Goal: Task Accomplishment & Management: Complete application form

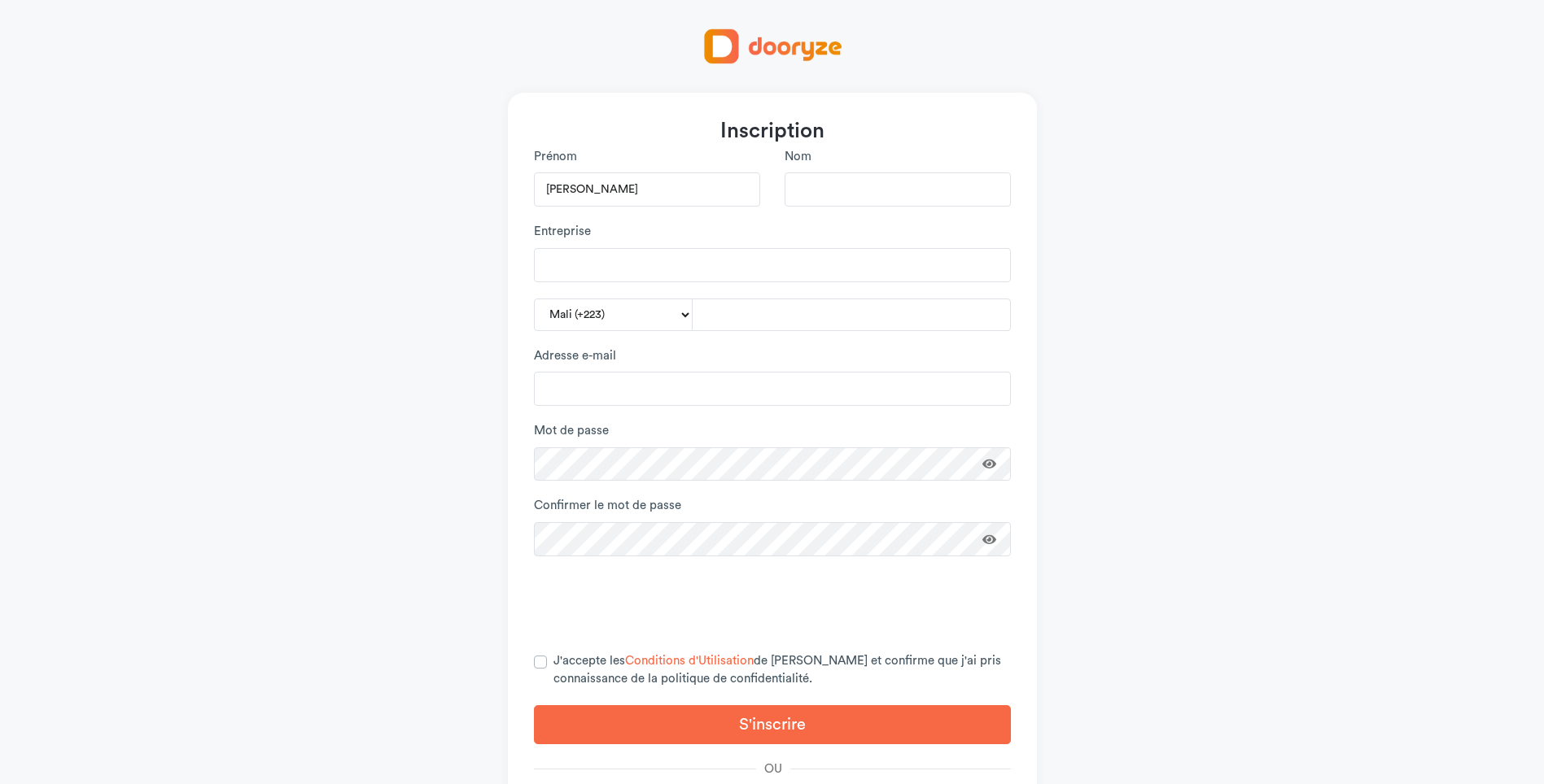
type input "[PERSON_NAME]"
type input "CISSE"
type input "JERFOU TRADING"
type input "78214150"
type input "J"
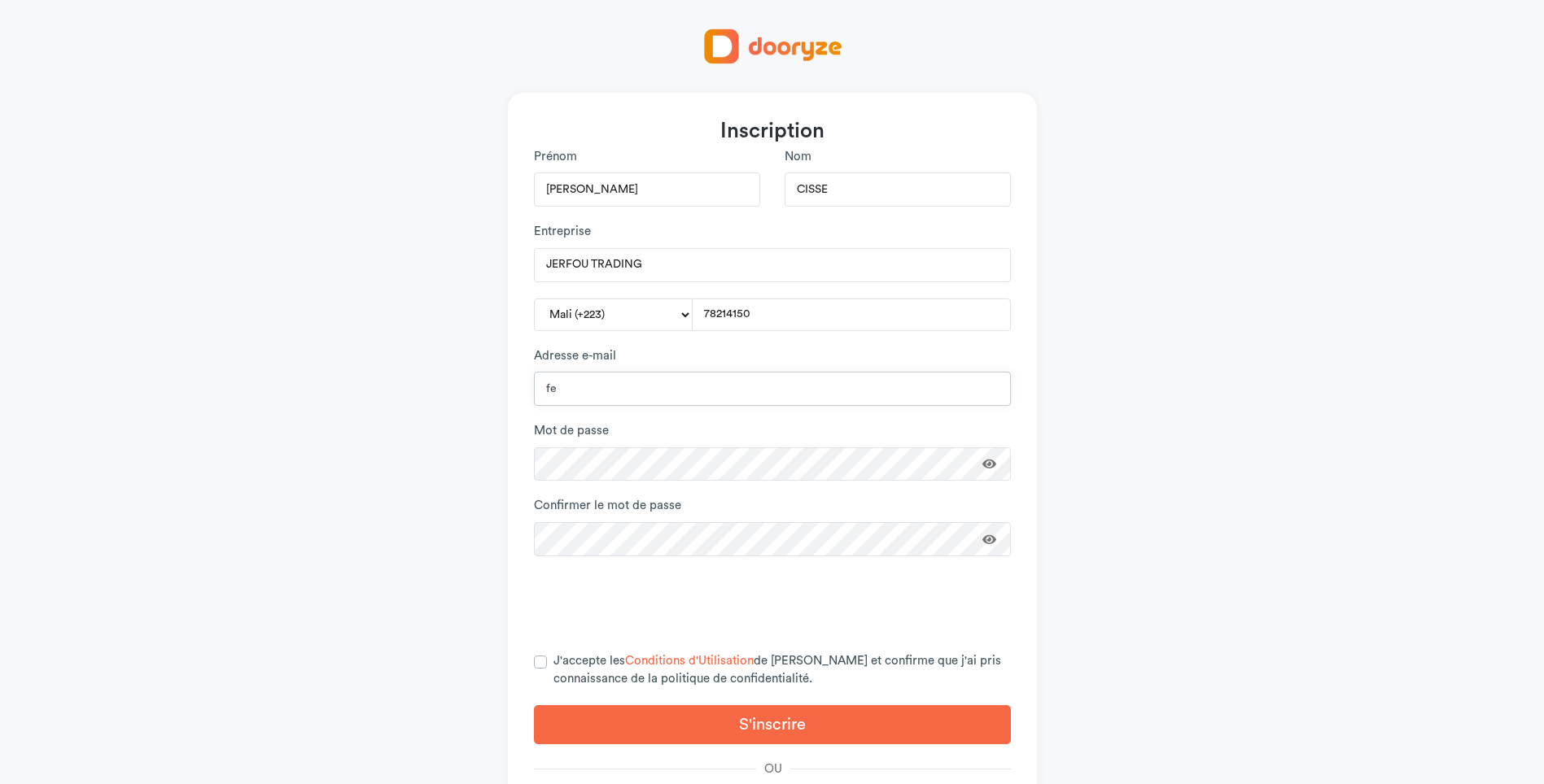
type input "f"
type input "j"
type input "[EMAIL_ADDRESS][DOMAIN_NAME]"
click at [987, 463] on span at bounding box center [989, 463] width 14 height 12
click at [510, 438] on div "Inscription [PERSON_NAME] Nom CISSE Entreprise JERFOU TRADING [GEOGRAPHIC_DATA]…" at bounding box center [772, 470] width 529 height 754
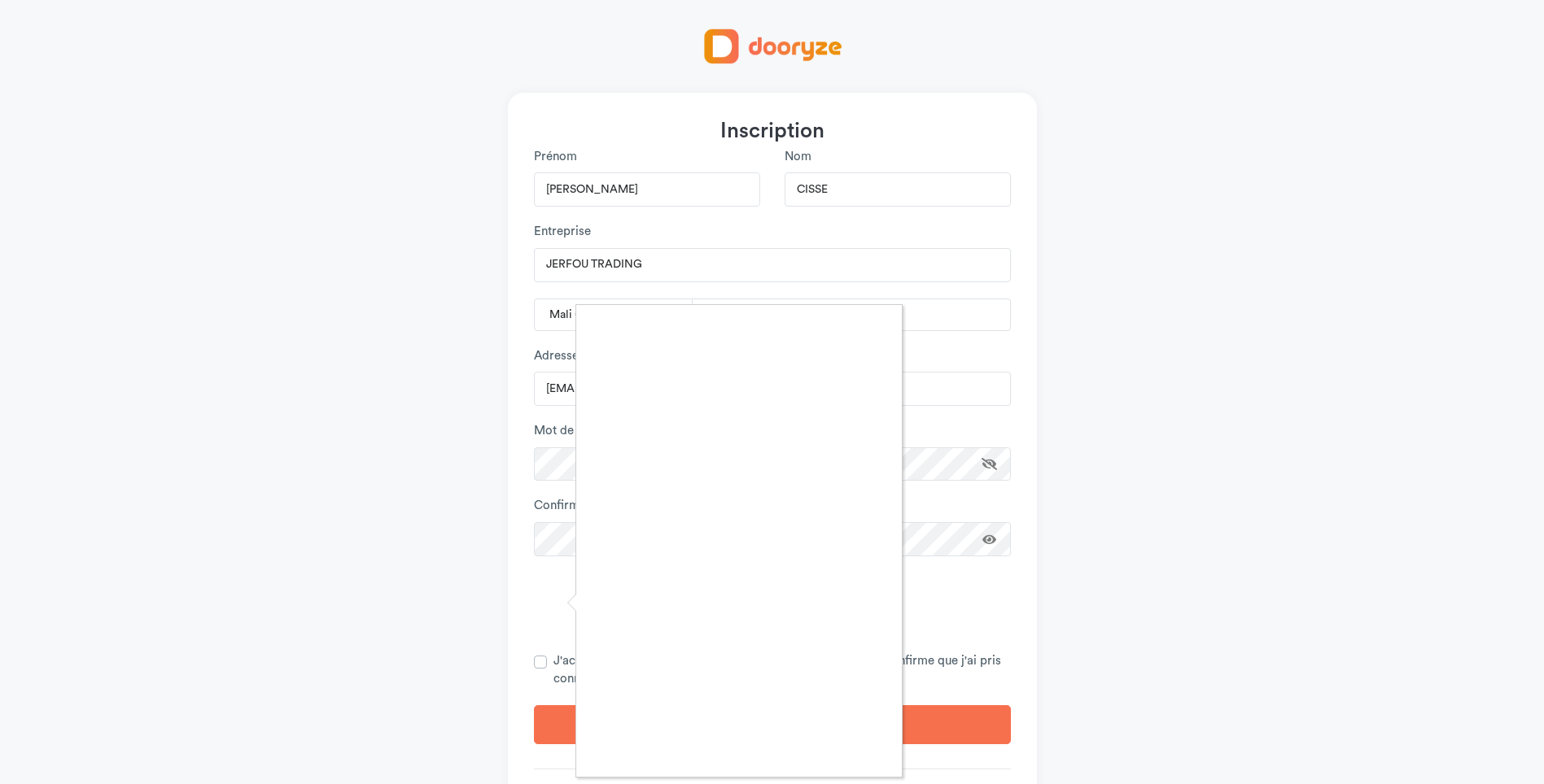
click at [541, 662] on div at bounding box center [772, 392] width 1544 height 784
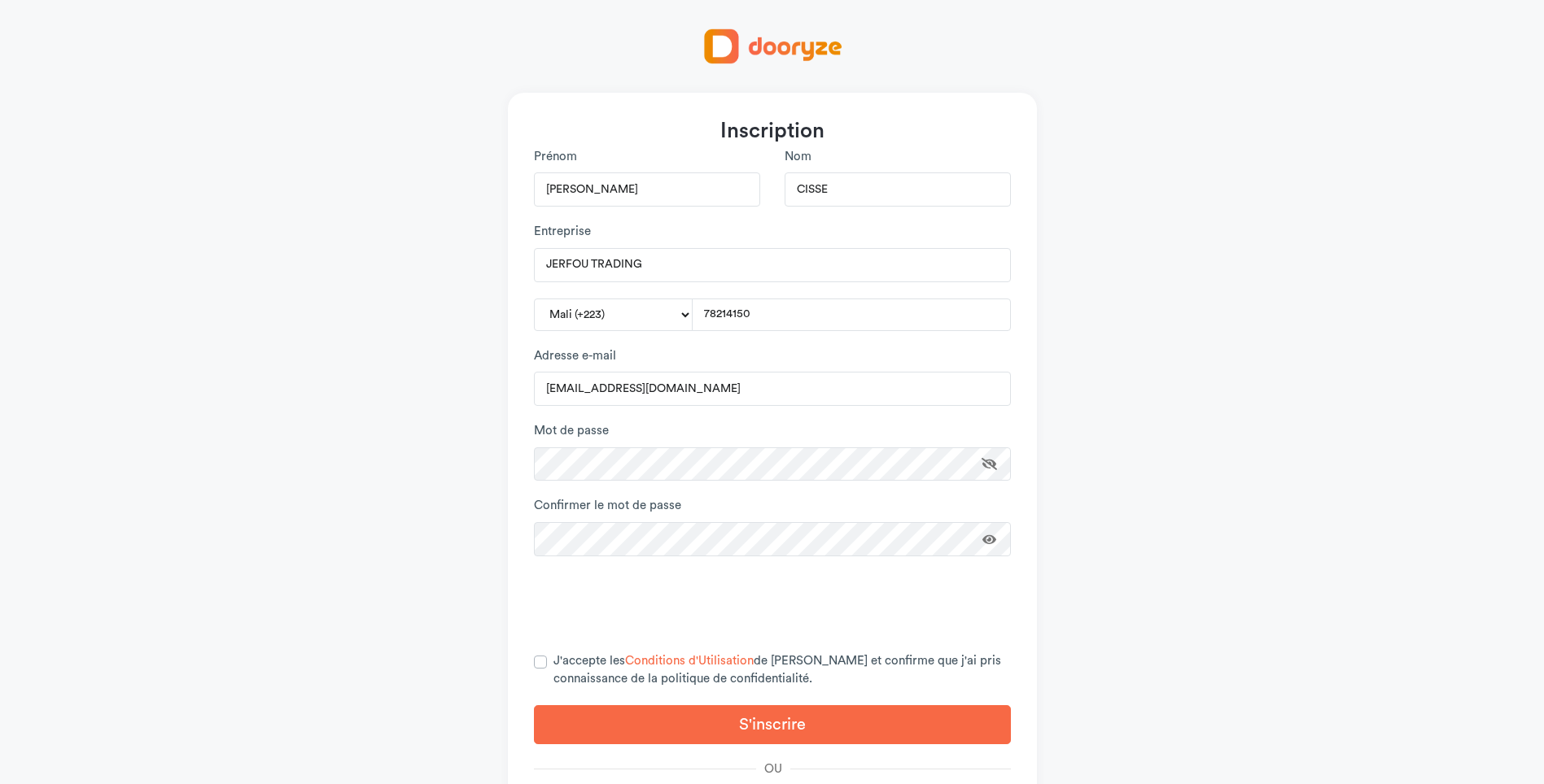
click at [554, 665] on label "J'accepte les Conditions d'Utilisation de [PERSON_NAME] et confirme que j'ai pr…" at bounding box center [782, 671] width 457 height 36
click at [539, 665] on input "J'accepte les Conditions d'Utilisation de [PERSON_NAME] et confirme que j'ai pr…" at bounding box center [540, 661] width 13 height 16
checkbox input "true"
click at [606, 709] on button "S'inscrire" at bounding box center [772, 725] width 477 height 39
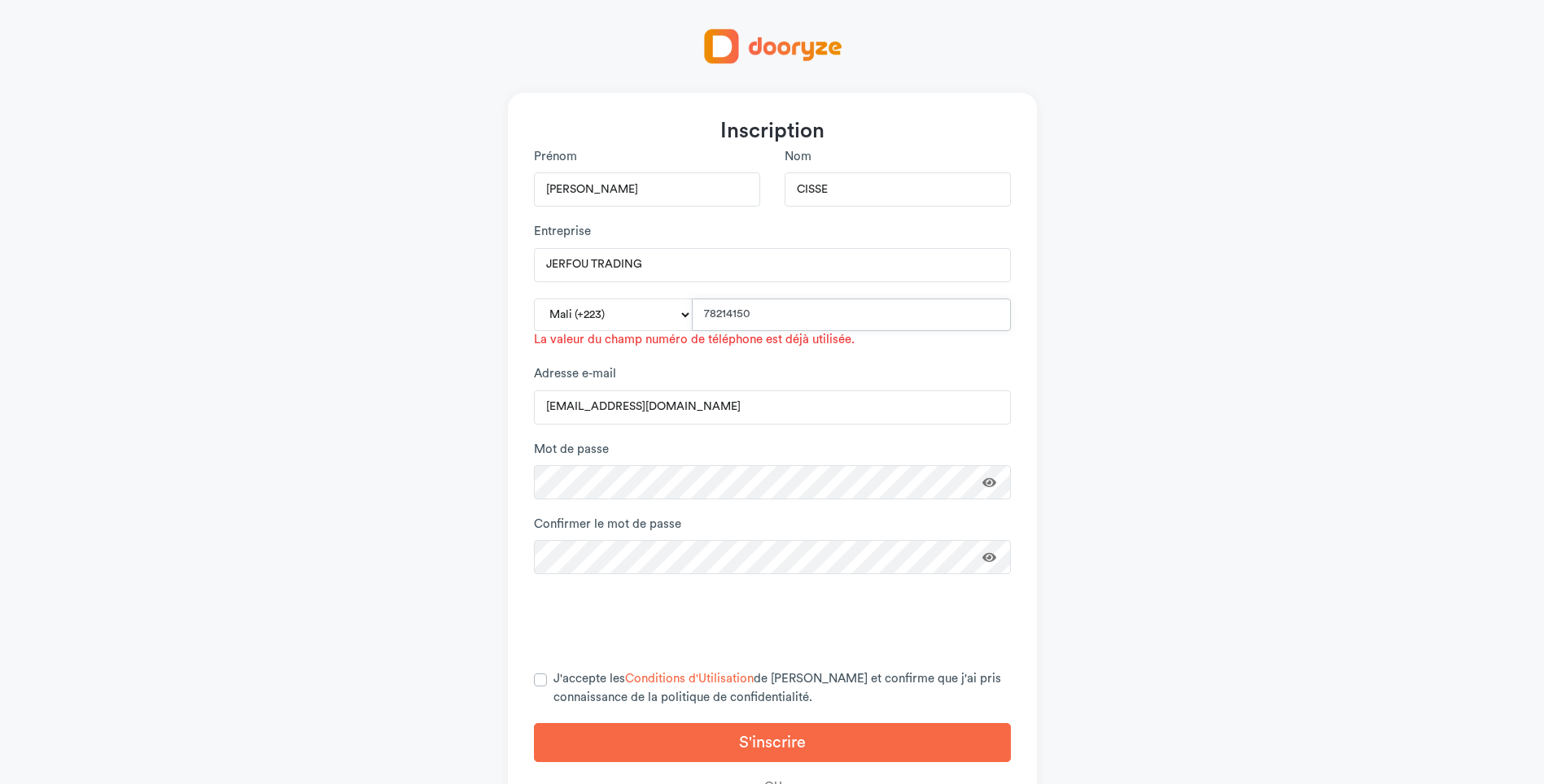
click at [728, 311] on input "78214150" at bounding box center [852, 315] width 319 height 33
click at [638, 368] on div "Adresse e-mail hi@jerfoutrading.ml" at bounding box center [772, 394] width 477 height 58
click at [772, 317] on input "78214150" at bounding box center [852, 315] width 319 height 33
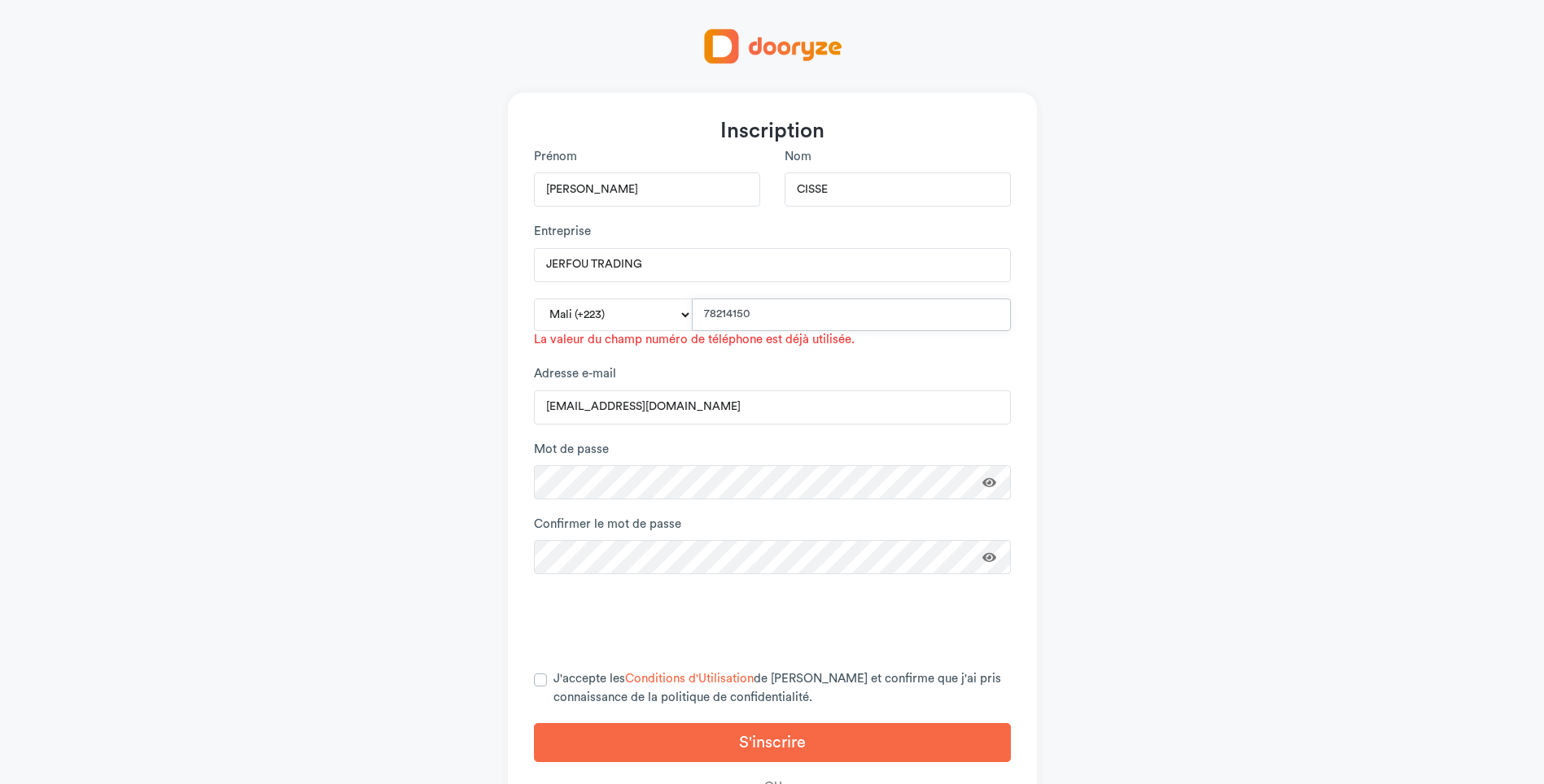
click at [772, 317] on input "78214150" at bounding box center [852, 315] width 319 height 33
